Goal: Transaction & Acquisition: Purchase product/service

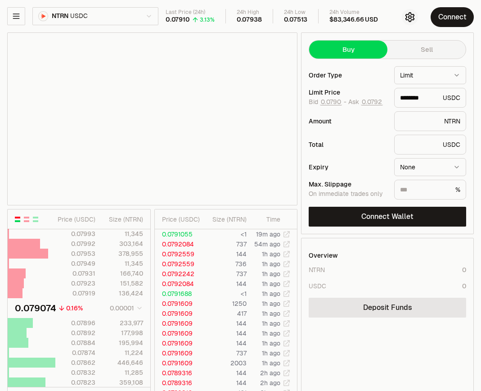
click at [413, 20] on icon "button" at bounding box center [410, 17] width 11 height 11
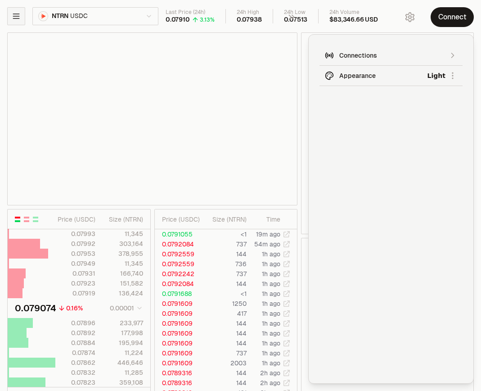
click at [13, 13] on icon "button" at bounding box center [16, 16] width 9 height 9
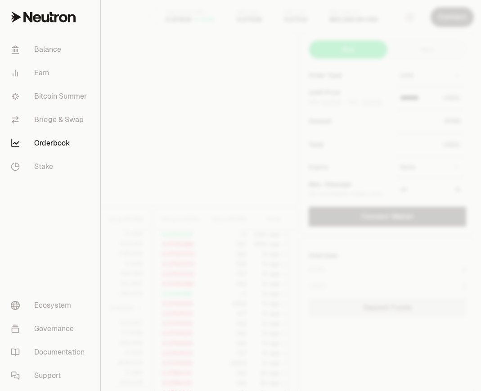
type input "********"
click at [42, 146] on link "Orderbook" at bounding box center [50, 142] width 93 height 23
type input "********"
click at [424, 127] on div at bounding box center [240, 195] width 481 height 391
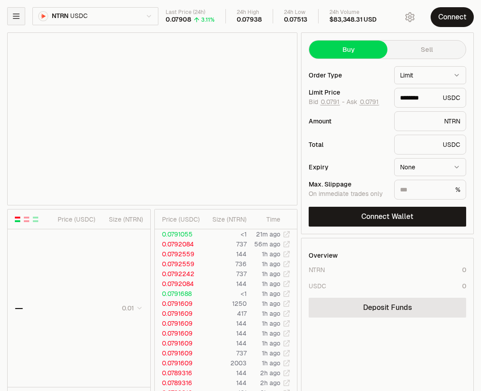
click at [21, 21] on button "button" at bounding box center [16, 16] width 18 height 18
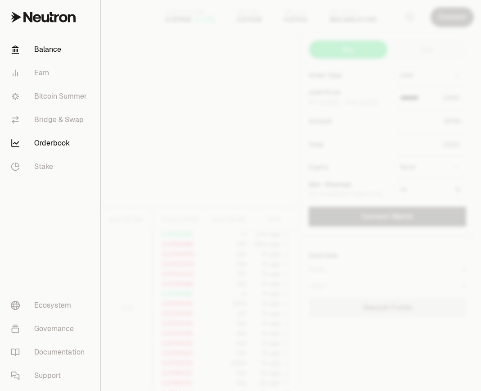
click at [36, 49] on link "Balance" at bounding box center [50, 49] width 93 height 23
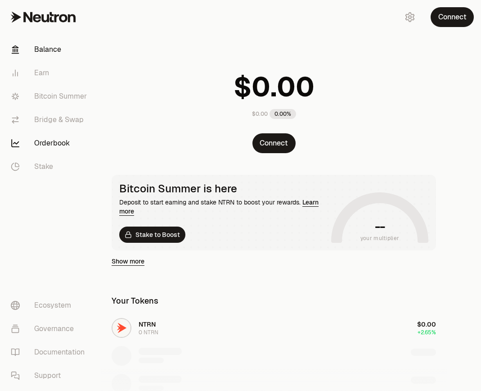
click at [33, 142] on link "Orderbook" at bounding box center [51, 142] width 94 height 23
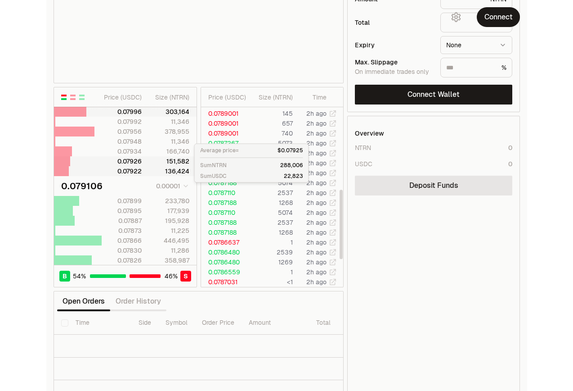
scroll to position [173, 0]
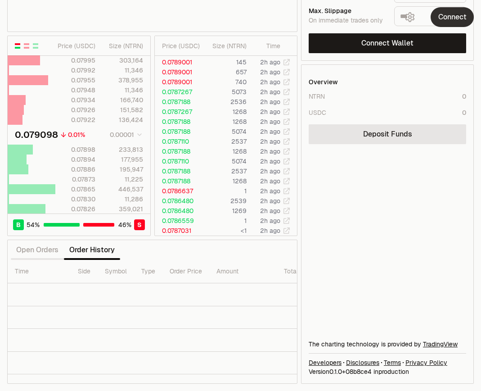
click at [457, 19] on button "Connect" at bounding box center [452, 17] width 43 height 20
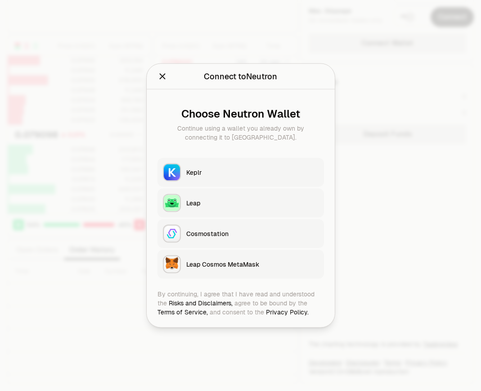
click at [278, 165] on button "Keplr" at bounding box center [241, 172] width 167 height 29
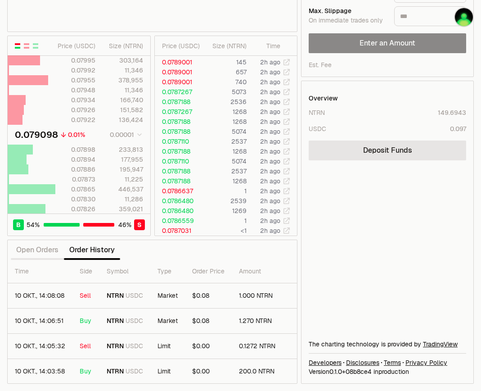
click at [481, 292] on div "NTRN USDC Last Price (24h) 0.07910 3.03% 24h High 0.07938 24h Low 0.07513 24h V…" at bounding box center [240, 109] width 481 height 564
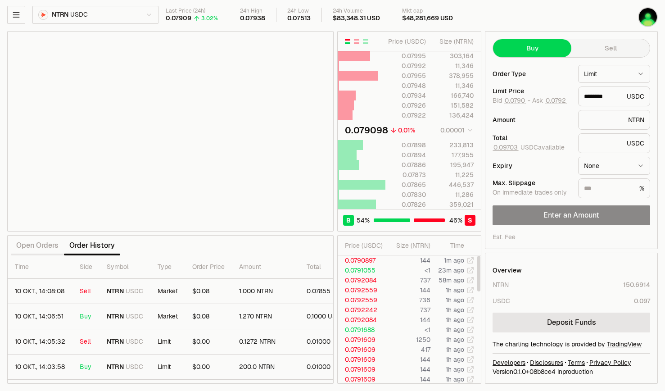
scroll to position [0, 0]
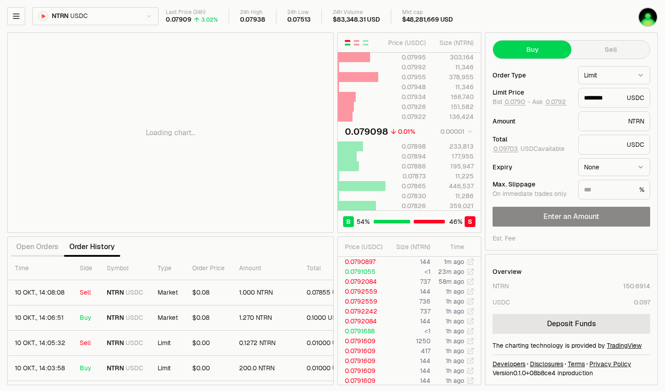
click at [97, 223] on div "Loading chart..." at bounding box center [170, 132] width 325 height 199
click at [481, 47] on button "Sell" at bounding box center [610, 50] width 78 height 18
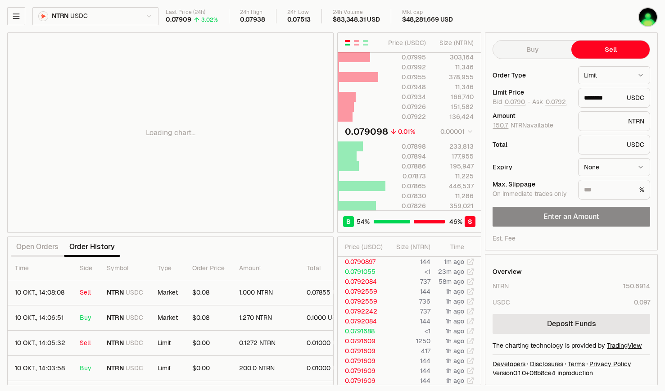
click at [481, 38] on div "Buy Sell Order Type Limit ***** ****** Limit Price Bid 0.0790 - Ask 0.0792 ****…" at bounding box center [571, 141] width 173 height 218
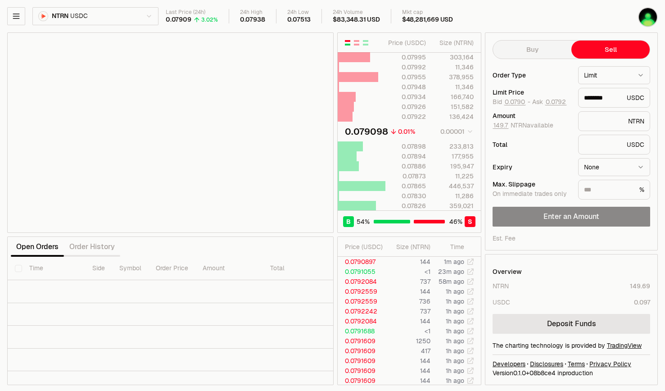
scroll to position [1, 0]
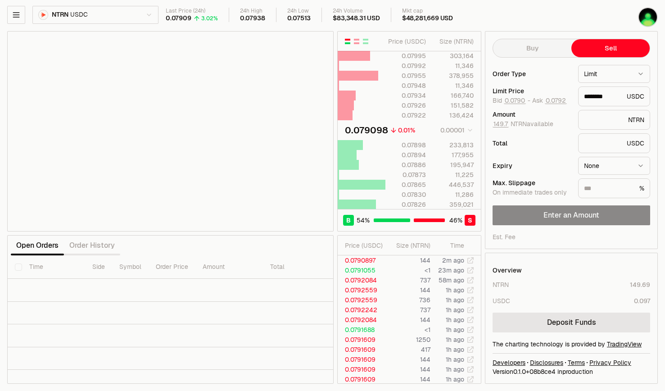
click at [202, 14] on div "Last Price (24h)" at bounding box center [192, 11] width 52 height 7
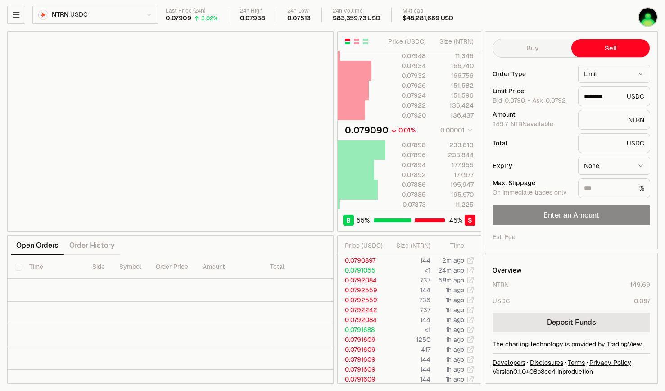
click at [470, 128] on html "Balance Earn Bitcoin Summer Bridge & Swap Orderbook Stake Ecosystem Governance …" at bounding box center [332, 195] width 665 height 392
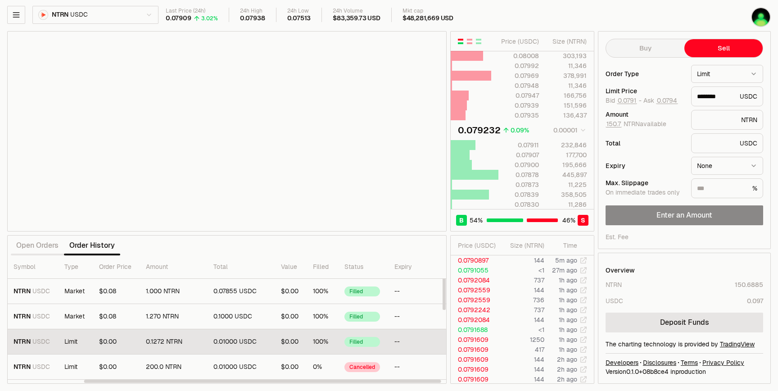
scroll to position [0, 0]
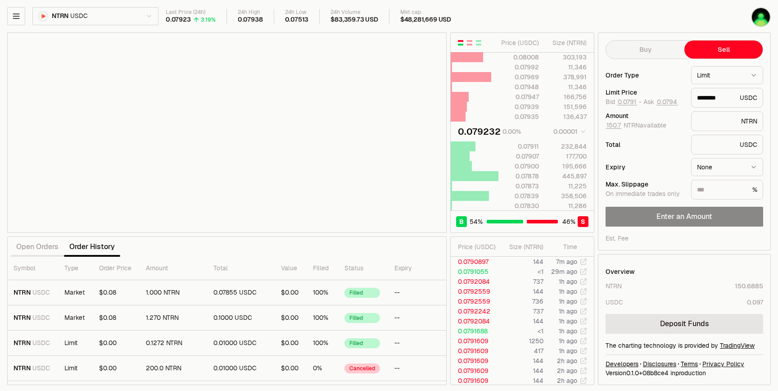
type input "********"
click at [402, 270] on th "Expiry" at bounding box center [417, 268] width 61 height 23
click at [379, 253] on div "Open Orders Order History" at bounding box center [226, 247] width 439 height 20
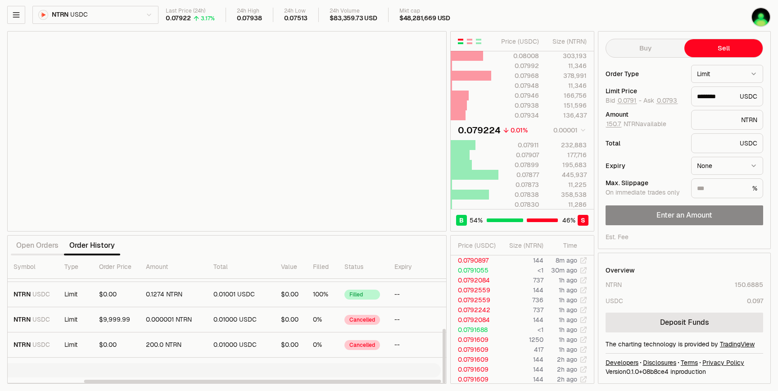
scroll to position [0, 93]
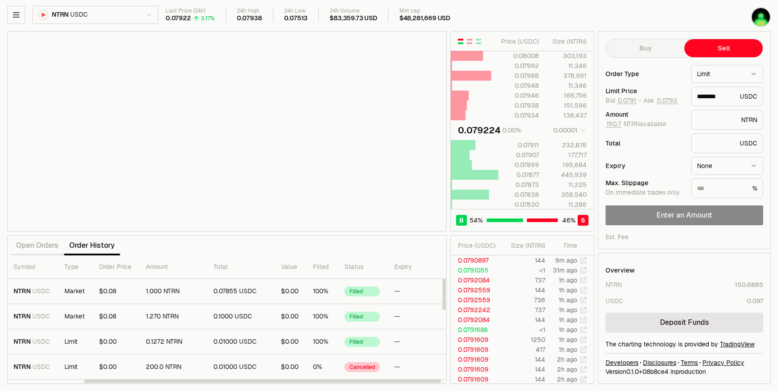
click at [401, 266] on th "Expiry" at bounding box center [417, 266] width 61 height 23
copy th "Expiry"
click at [388, 250] on div "Open Orders Order History" at bounding box center [226, 245] width 439 height 20
click at [401, 266] on th "Expiry" at bounding box center [417, 266] width 61 height 23
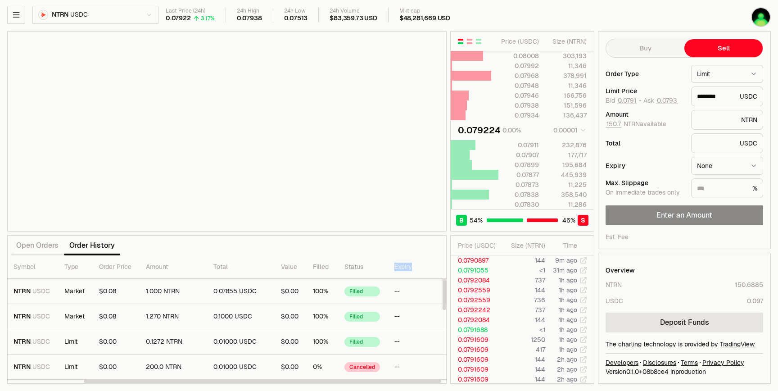
click at [401, 266] on th "Expiry" at bounding box center [417, 266] width 61 height 23
click at [409, 266] on th "Expiry" at bounding box center [417, 266] width 61 height 23
click at [394, 268] on th "Expiry" at bounding box center [417, 266] width 61 height 23
copy th "Expiry"
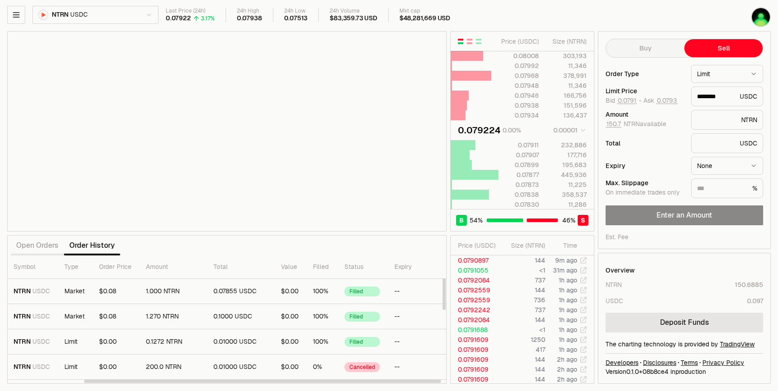
click at [369, 257] on th "Status" at bounding box center [362, 266] width 50 height 23
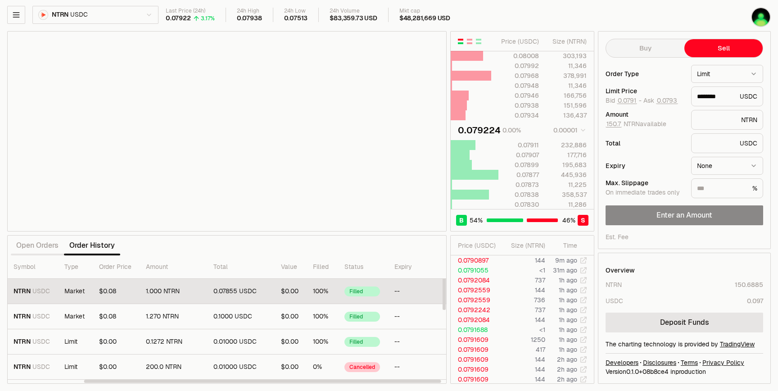
click at [368, 296] on td "Filled" at bounding box center [362, 291] width 50 height 25
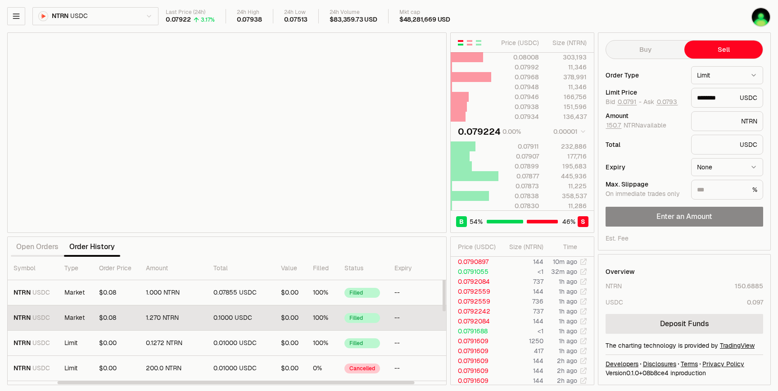
scroll to position [0, 0]
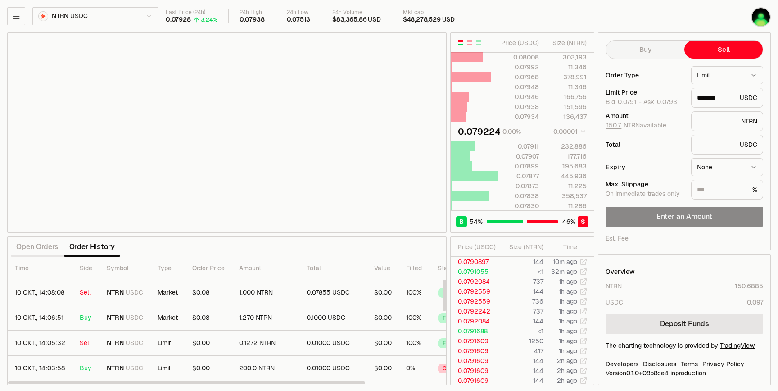
click at [182, 252] on div "Open Orders Order History" at bounding box center [226, 247] width 439 height 20
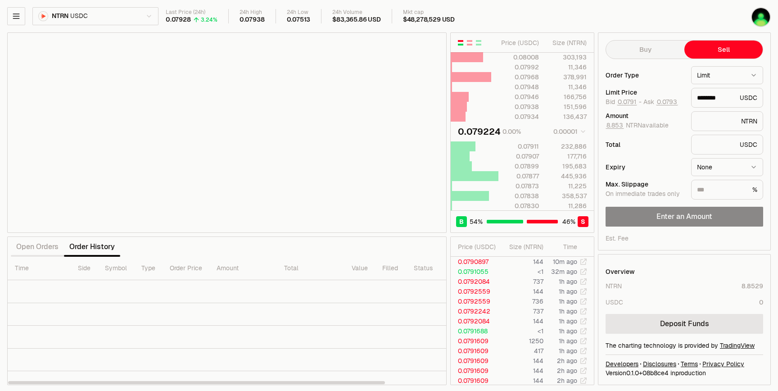
scroll to position [0, 65]
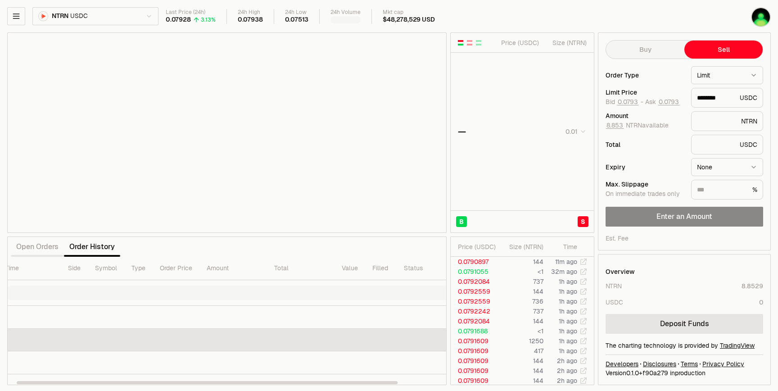
scroll to position [0, 65]
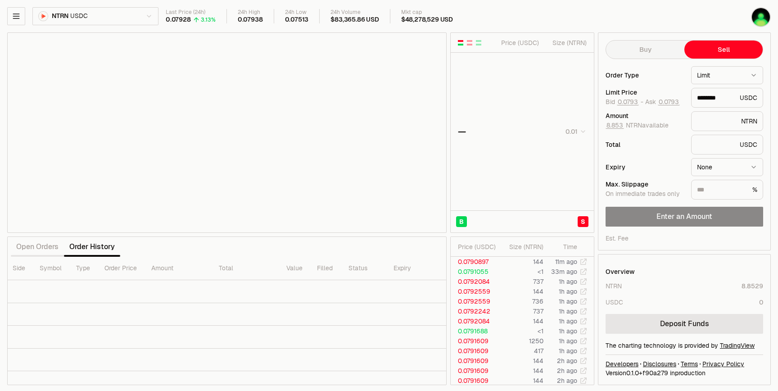
type input "********"
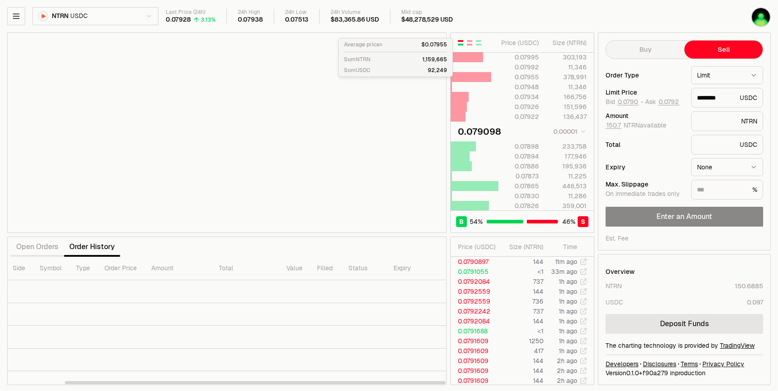
click at [539, 21] on div "Last Price (24h) 0.07928 3.13% 24h High 0.07938 24h Low 0.07513 24h Volume $83,…" at bounding box center [425, 16] width 518 height 15
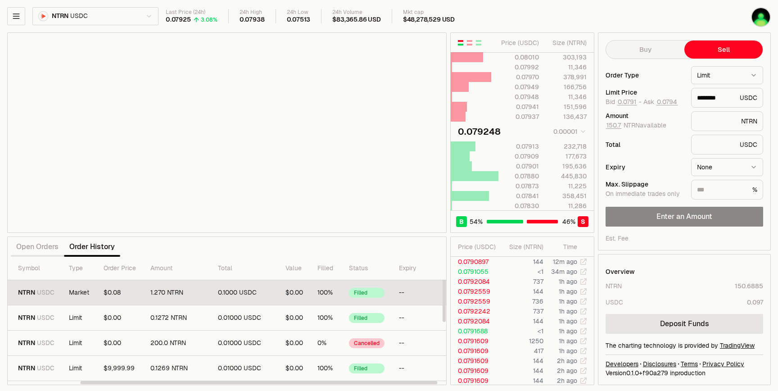
scroll to position [0, 89]
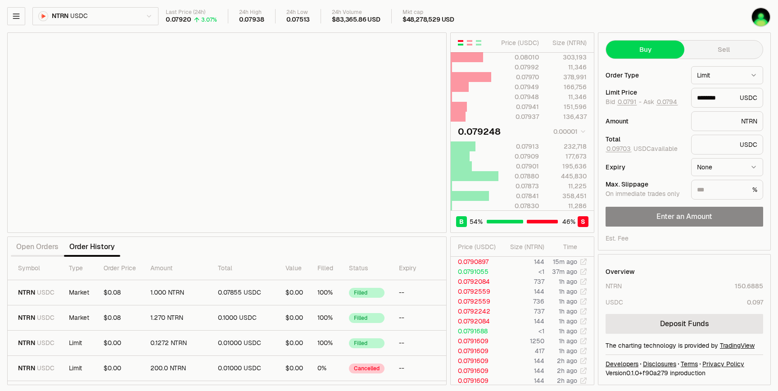
click at [655, 57] on button "Buy" at bounding box center [645, 50] width 78 height 18
click at [728, 83] on body "Balance Earn Bitcoin Summer Bridge & Swap Orderbook Stake Ecosystem Governance …" at bounding box center [389, 196] width 778 height 392
click at [674, 281] on html "Balance Earn Bitcoin Summer Bridge & Swap Orderbook Stake Ecosystem Governance …" at bounding box center [389, 196] width 778 height 392
type input "********"
click at [630, 121] on div "Amount" at bounding box center [644, 121] width 78 height 6
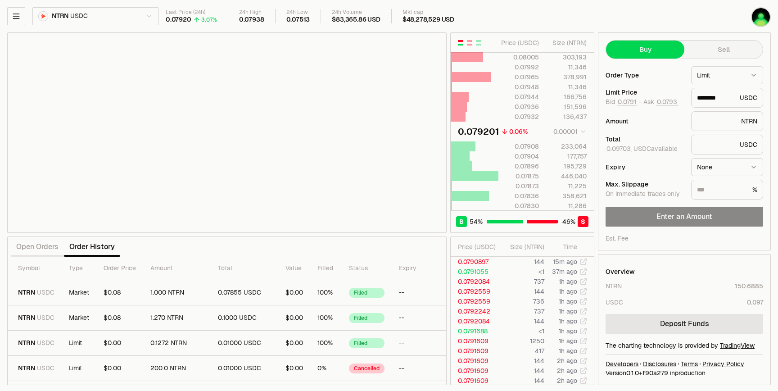
click at [711, 113] on div "NTRN" at bounding box center [727, 121] width 72 height 20
click at [711, 121] on input "text" at bounding box center [717, 121] width 41 height 9
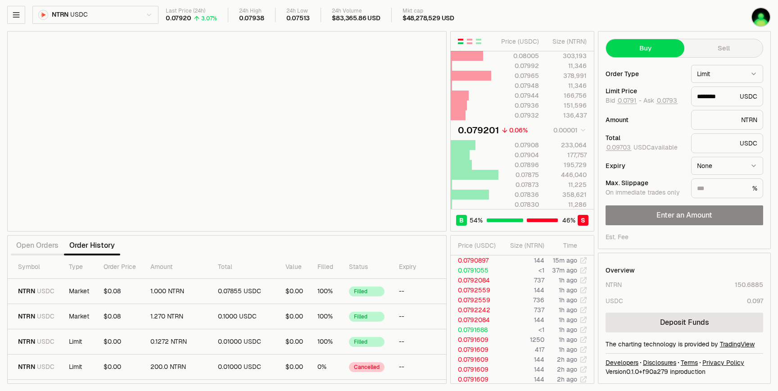
click at [728, 166] on html "Balance Earn Bitcoin Summer Bridge & Swap Orderbook Stake Ecosystem Governance …" at bounding box center [389, 195] width 778 height 392
select select "****"
click at [678, 167] on div "Expiry" at bounding box center [644, 165] width 78 height 6
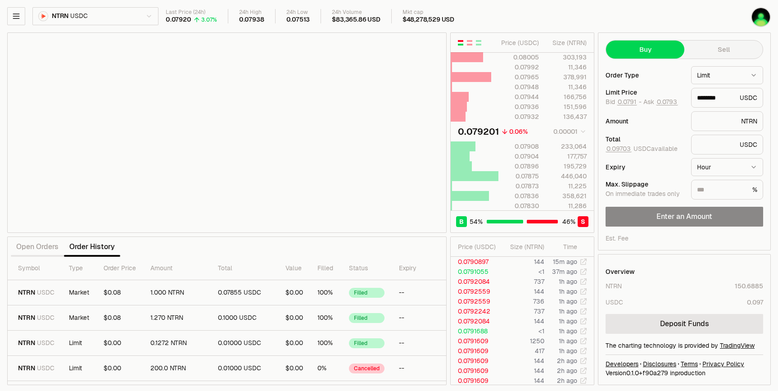
click at [703, 116] on div "NTRN" at bounding box center [727, 121] width 72 height 20
click at [703, 118] on input "text" at bounding box center [717, 121] width 41 height 9
type input "*"
type input "********"
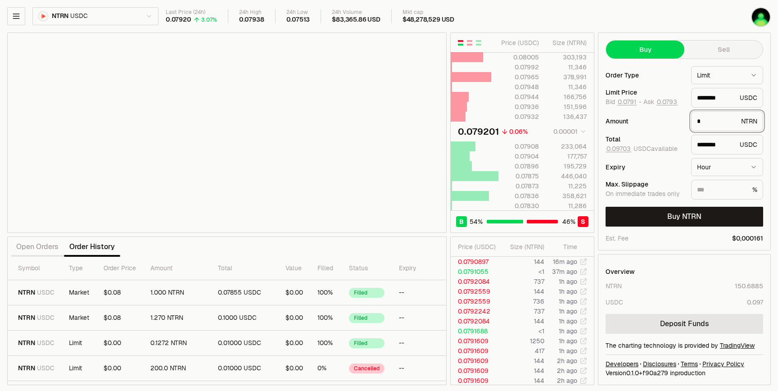
type input "*"
type input "********"
type input "*"
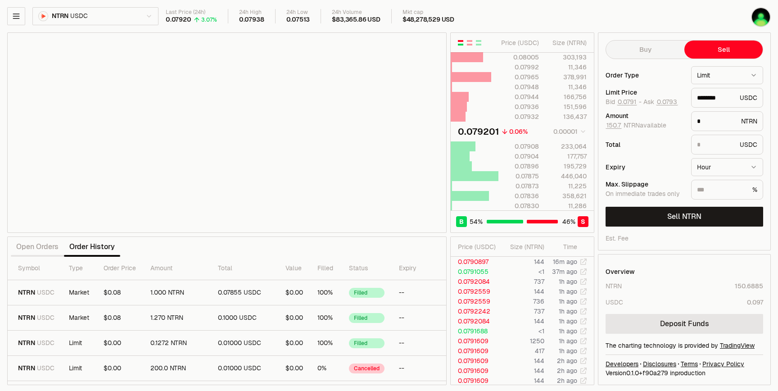
click at [721, 55] on button "Sell" at bounding box center [723, 50] width 78 height 18
click at [715, 116] on div "* NTRN" at bounding box center [727, 121] width 72 height 20
click at [713, 119] on input "*" at bounding box center [717, 121] width 41 height 9
drag, startPoint x: 713, startPoint y: 119, endPoint x: 678, endPoint y: 119, distance: 35.6
click at [678, 119] on div "Amount 150.7 NTRN available * NTRN" at bounding box center [684, 121] width 158 height 20
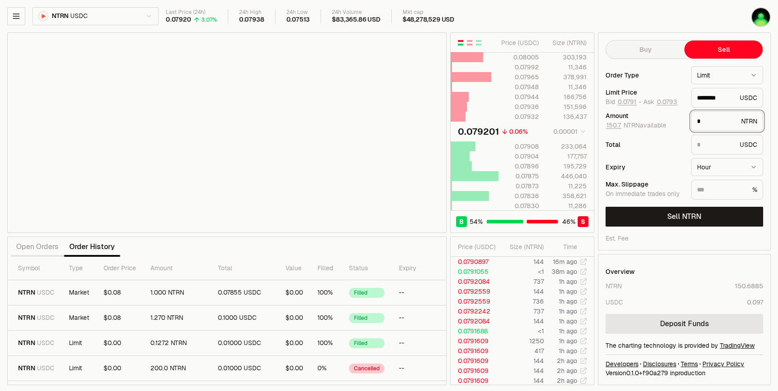
type input "********"
drag, startPoint x: 730, startPoint y: 99, endPoint x: 707, endPoint y: 99, distance: 23.9
click at [707, 99] on input "********" at bounding box center [716, 97] width 39 height 9
type input "****"
type input "*"
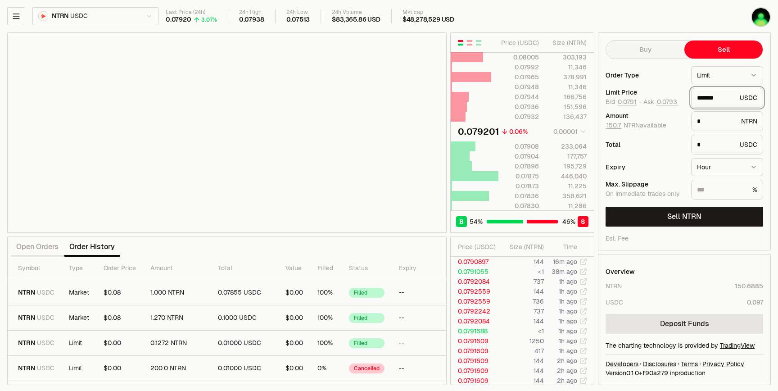
type input "********"
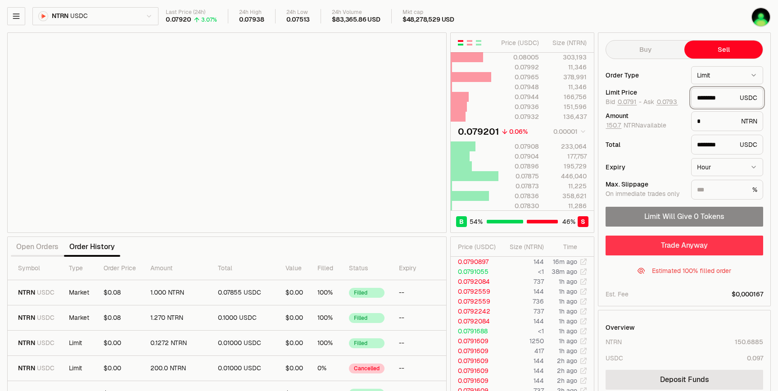
type input "********"
click at [680, 244] on button "Trade Anyway" at bounding box center [684, 245] width 158 height 20
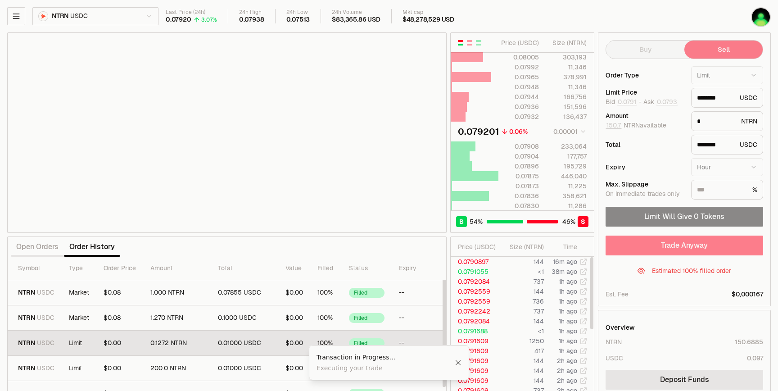
scroll to position [117, 89]
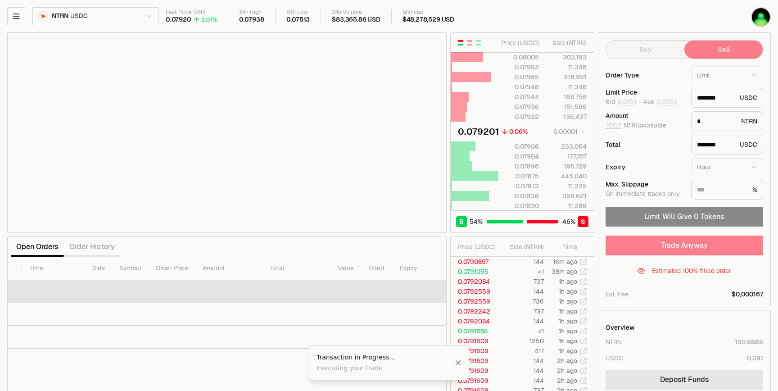
select select
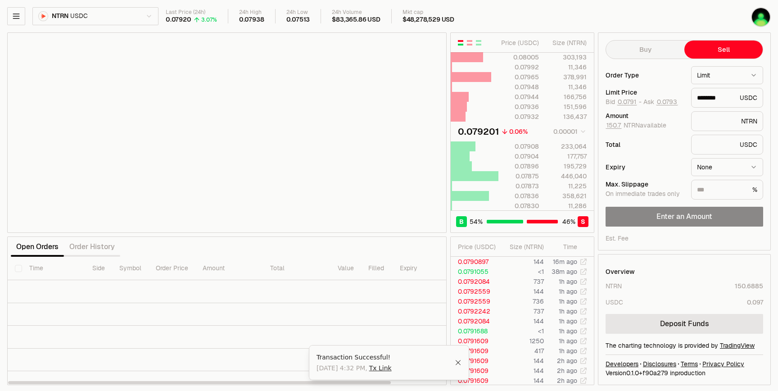
click at [315, 254] on div "Open Orders Order History" at bounding box center [226, 247] width 439 height 20
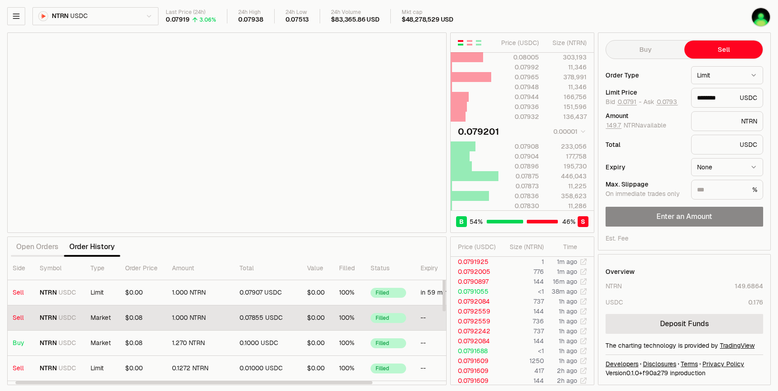
scroll to position [0, 93]
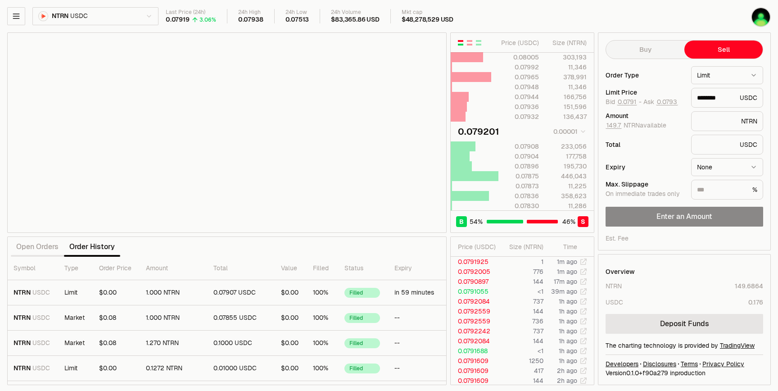
click at [716, 170] on html "Balance Earn Bitcoin Summer Bridge & Swap Orderbook Stake Ecosystem Governance …" at bounding box center [389, 196] width 778 height 392
select select "****"
click at [676, 169] on div "Expiry" at bounding box center [644, 167] width 78 height 6
click at [665, 45] on button "Buy" at bounding box center [645, 50] width 78 height 18
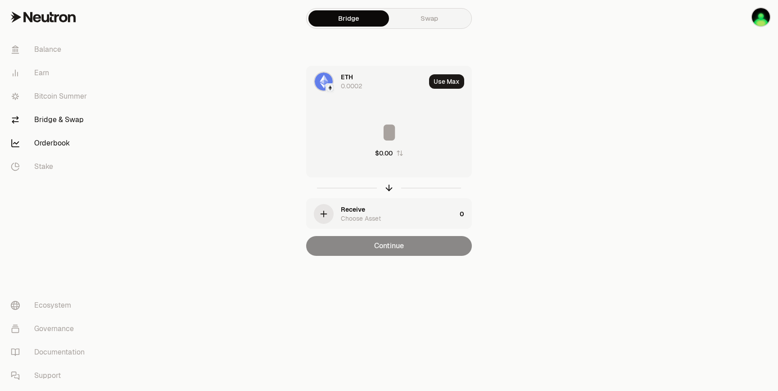
click at [45, 143] on link "Orderbook" at bounding box center [51, 142] width 94 height 23
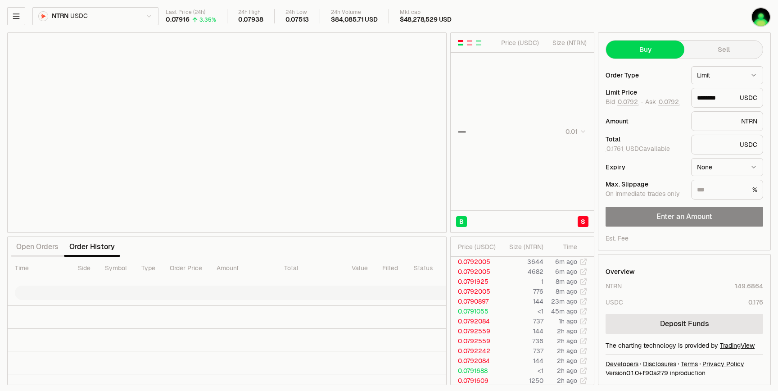
click at [653, 3] on div "NTRN USDC Last Price (24h) 0.07916 3.35% 24h High 0.07938 24h Low 0.07513 24h V…" at bounding box center [389, 196] width 778 height 392
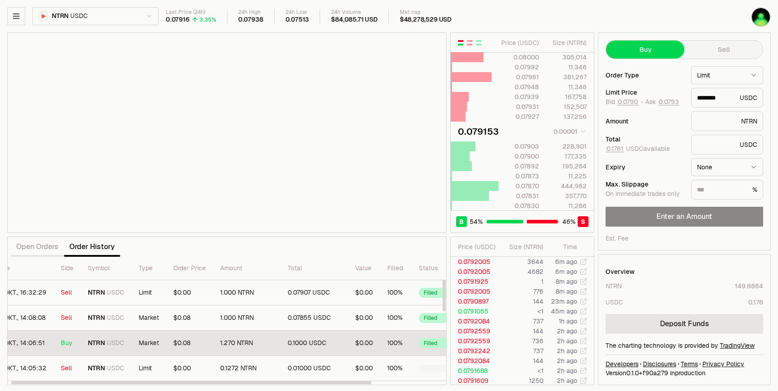
scroll to position [0, 89]
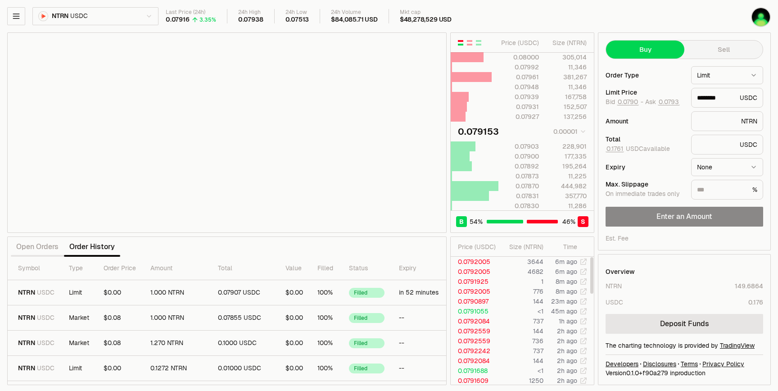
click at [737, 171] on html "Balance Earn Bitcoin Summer Bridge & Swap Orderbook Stake Ecosystem Governance …" at bounding box center [389, 196] width 778 height 392
click at [673, 239] on html "Balance Earn Bitcoin Summer Bridge & Swap Orderbook Stake Ecosystem Governance …" at bounding box center [389, 196] width 778 height 392
click at [575, 0] on div "NTRN USDC Last Price (24h) 0.07916 3.35% 24h High 0.07938 24h Low 0.07513 24h V…" at bounding box center [389, 196] width 778 height 392
click at [574, 8] on div "NTRN USDC Last Price (24h) 0.07916 3.35% 24h High 0.07938 24h Low 0.07513 24h V…" at bounding box center [345, 18] width 677 height 22
type input "********"
